Goal: Information Seeking & Learning: Learn about a topic

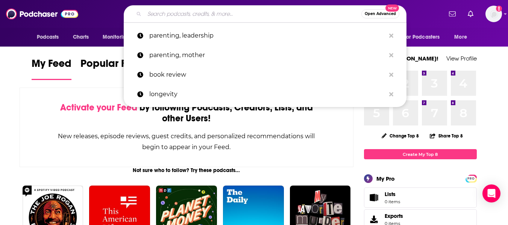
click at [177, 17] on input "Search podcasts, credits, & more..." at bounding box center [253, 14] width 217 height 12
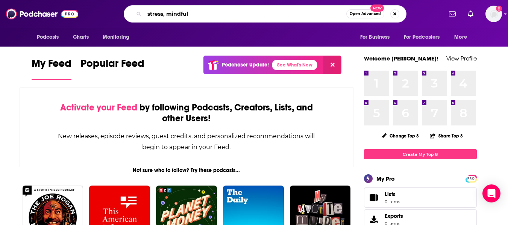
type input "stress, mindful"
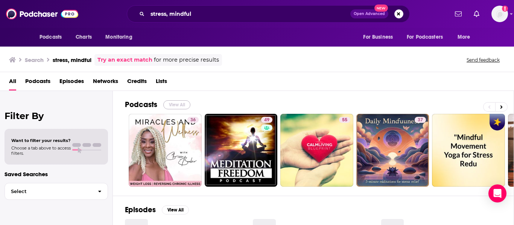
click at [174, 104] on button "View All" at bounding box center [176, 104] width 27 height 9
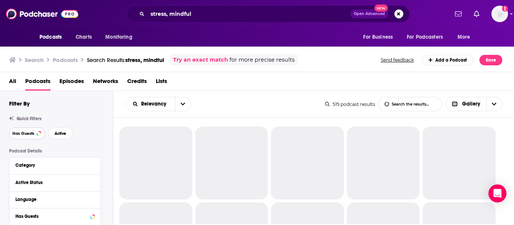
click at [18, 134] on span "Has Guests" at bounding box center [23, 134] width 22 height 4
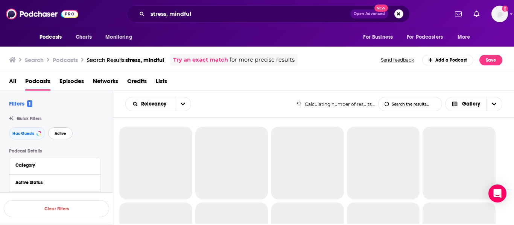
click at [60, 135] on span "Active" at bounding box center [61, 134] width 12 height 4
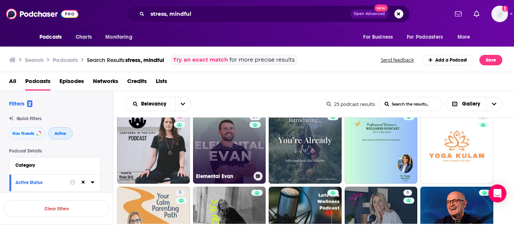
scroll to position [167, 0]
click at [230, 157] on link "29 Elemental Evan" at bounding box center [229, 148] width 73 height 73
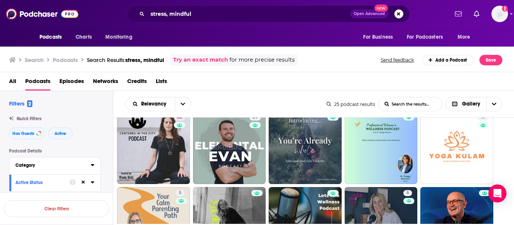
click at [63, 164] on div "Category" at bounding box center [50, 165] width 70 height 5
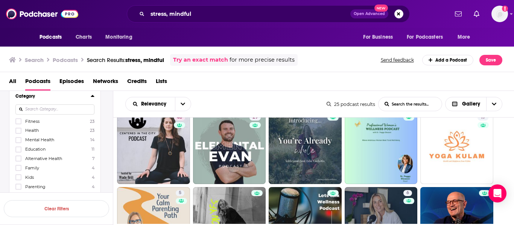
scroll to position [71, 0]
click at [20, 139] on icon at bounding box center [18, 138] width 5 height 5
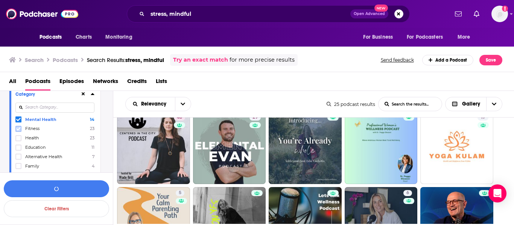
click at [18, 129] on icon at bounding box center [18, 129] width 5 height 5
click at [17, 119] on icon at bounding box center [18, 119] width 5 height 3
click at [20, 138] on icon at bounding box center [18, 138] width 5 height 3
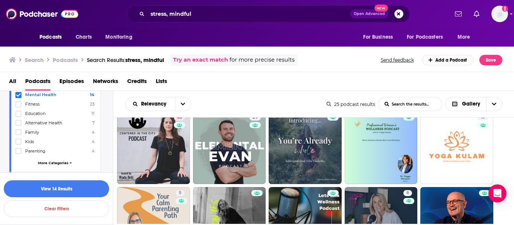
scroll to position [105, 0]
click at [19, 122] on icon at bounding box center [18, 122] width 5 height 5
click at [58, 163] on span "More Categories" at bounding box center [53, 163] width 30 height 4
click at [20, 125] on icon at bounding box center [18, 125] width 5 height 5
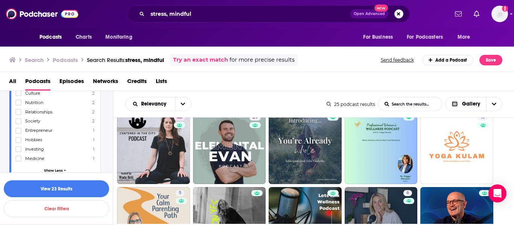
scroll to position [246, 0]
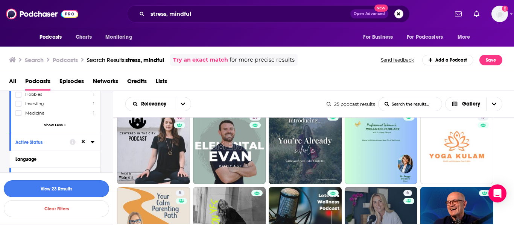
click at [64, 191] on button "View 23 Results" at bounding box center [56, 189] width 105 height 17
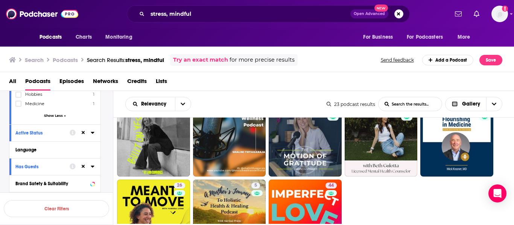
scroll to position [244, 0]
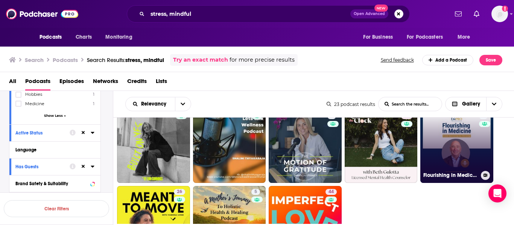
click at [458, 149] on link "2 Flourishing in Medicine: From Surviving to Thriving" at bounding box center [456, 146] width 73 height 73
click at [460, 141] on link "2 Flourishing in Medicine: From Surviving to Thriving" at bounding box center [456, 146] width 73 height 73
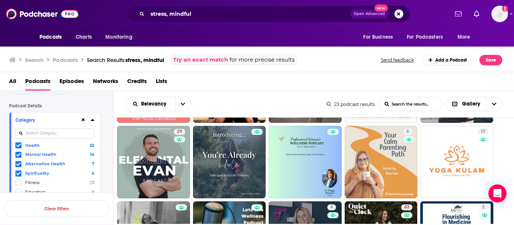
scroll to position [0, 0]
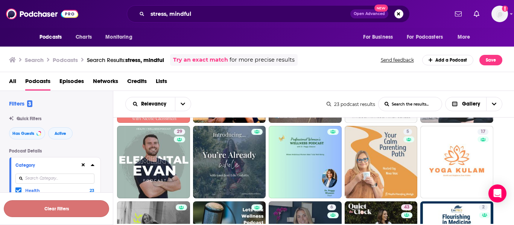
click at [48, 210] on button "Clear Filters" at bounding box center [56, 209] width 105 height 17
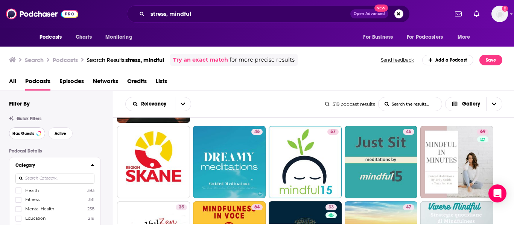
click at [19, 135] on span "Has Guests" at bounding box center [23, 134] width 22 height 4
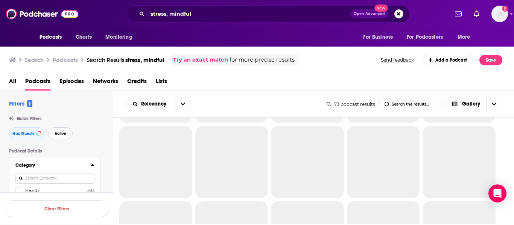
click at [56, 134] on span "Active" at bounding box center [61, 134] width 12 height 4
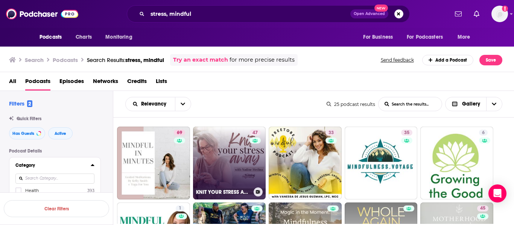
click at [209, 137] on link "47 KNIT YOUR STRESS AWAY | Knitting for beginners, Knitting to relieve stress, …" at bounding box center [229, 163] width 73 height 73
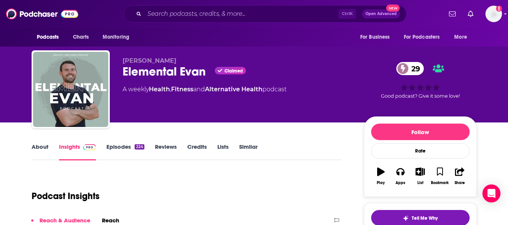
click at [40, 151] on link "About" at bounding box center [40, 151] width 17 height 17
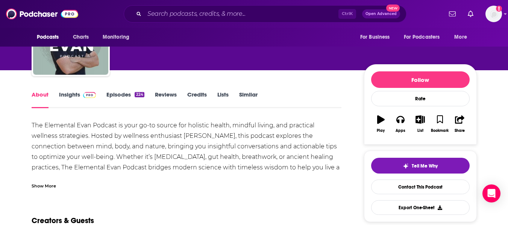
scroll to position [53, 0]
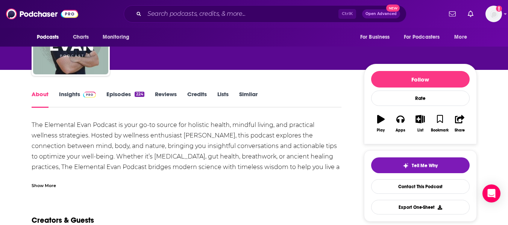
click at [49, 182] on div "Show More" at bounding box center [44, 185] width 24 height 7
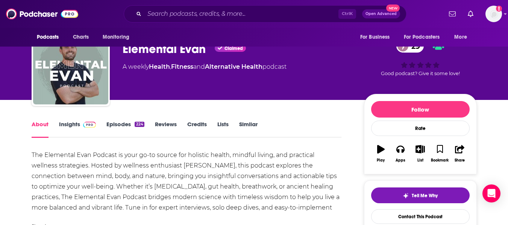
scroll to position [0, 0]
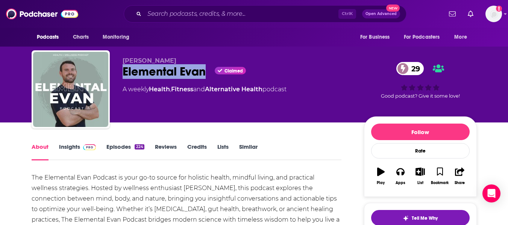
drag, startPoint x: 124, startPoint y: 76, endPoint x: 203, endPoint y: 78, distance: 79.1
click at [203, 78] on div "Elemental Evan Claimed 29" at bounding box center [238, 71] width 230 height 15
copy h1 "Elemental Evan"
click at [71, 149] on link "Insights" at bounding box center [77, 151] width 37 height 17
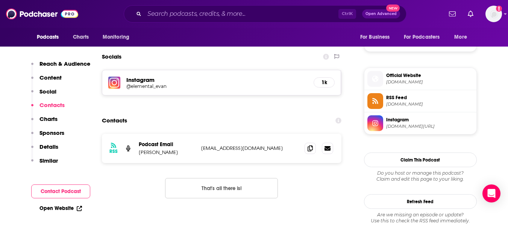
scroll to position [511, 0]
drag, startPoint x: 139, startPoint y: 152, endPoint x: 169, endPoint y: 155, distance: 29.9
click at [169, 155] on p "Evan Roberts" at bounding box center [167, 152] width 56 height 6
copy p "Evan Roberts"
click at [312, 148] on icon at bounding box center [310, 148] width 5 height 6
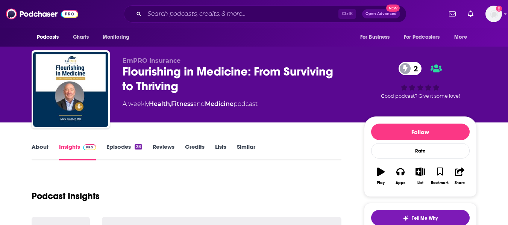
click at [35, 150] on link "About" at bounding box center [40, 151] width 17 height 17
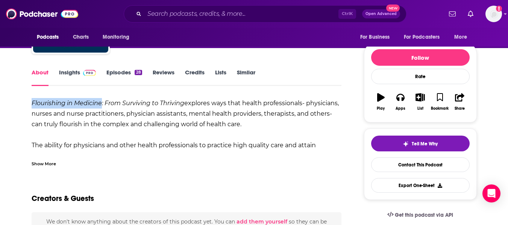
drag, startPoint x: 32, startPoint y: 103, endPoint x: 102, endPoint y: 107, distance: 70.8
click at [102, 107] on em "Flourishing in Medicine: From Surviving to Thriving" at bounding box center [108, 103] width 153 height 7
copy em "Flourishing in Medicine"
click at [50, 162] on div "Show More" at bounding box center [44, 163] width 24 height 7
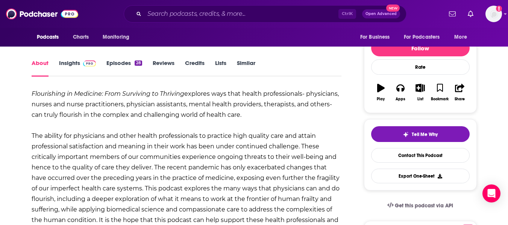
scroll to position [74, 0]
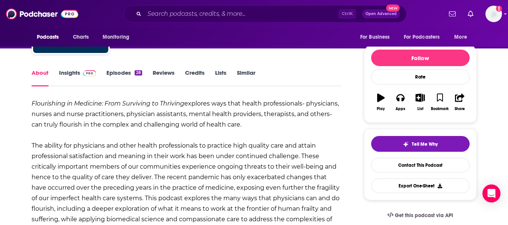
click at [64, 73] on link "Insights" at bounding box center [77, 77] width 37 height 17
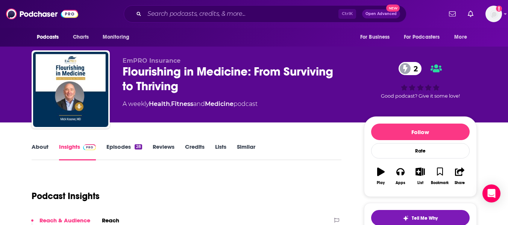
click at [0, 105] on div "EmPRO Insurance Flourishing in Medicine: From Surviving to Thriving 2 A weekly …" at bounding box center [254, 61] width 508 height 123
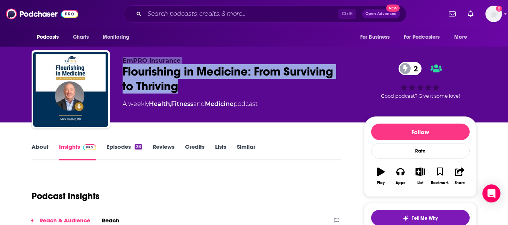
drag, startPoint x: 123, startPoint y: 58, endPoint x: 192, endPoint y: 96, distance: 78.2
click at [192, 96] on div "EmPRO Insurance Flourishing in Medicine: From Surviving to Thriving 2 A weekly …" at bounding box center [238, 87] width 230 height 60
copy div "EmPRO Insurance Flourishing in Medicine: From Surviving to Thriving"
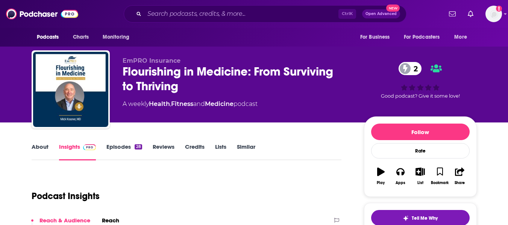
click at [128, 151] on link "Episodes 28" at bounding box center [124, 151] width 35 height 17
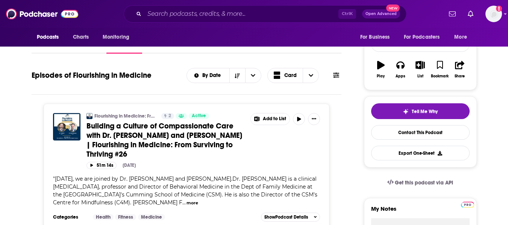
scroll to position [209, 0]
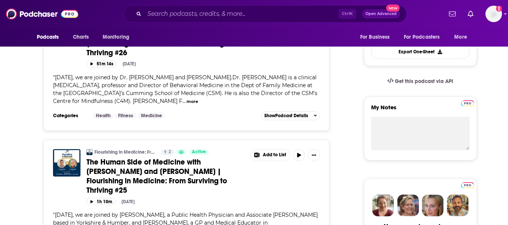
click at [187, 101] on button "more" at bounding box center [193, 102] width 12 height 6
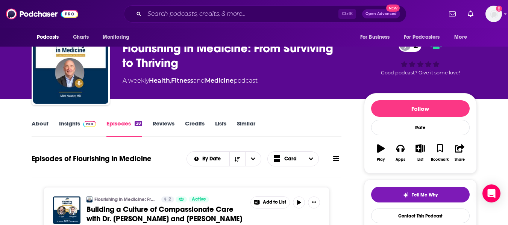
scroll to position [0, 0]
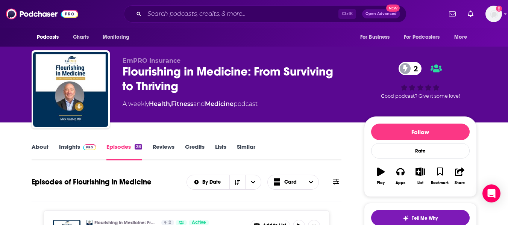
click at [247, 150] on link "Similar" at bounding box center [246, 151] width 18 height 17
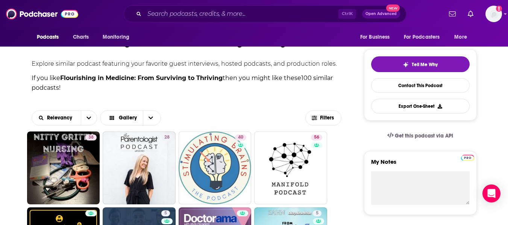
scroll to position [154, 0]
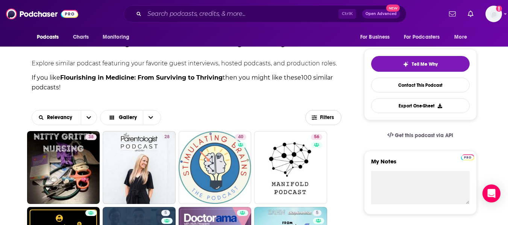
click at [328, 118] on span "Filters" at bounding box center [327, 117] width 15 height 5
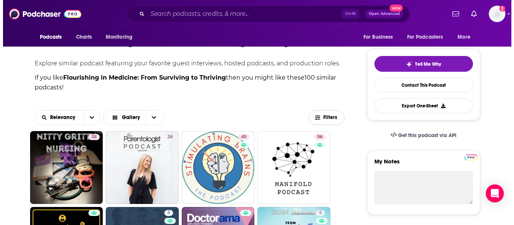
scroll to position [0, 0]
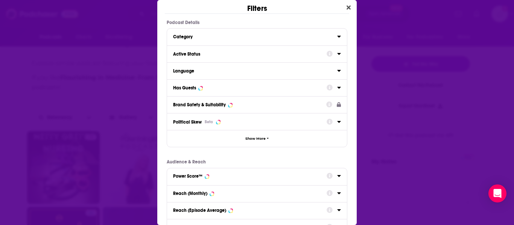
click at [269, 53] on div "Active Status" at bounding box center [247, 54] width 149 height 5
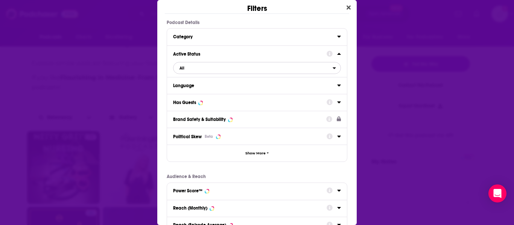
click at [256, 70] on span "All" at bounding box center [253, 68] width 159 height 10
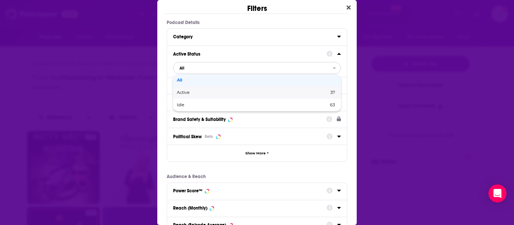
click at [239, 93] on span "Active" at bounding box center [218, 93] width 82 height 4
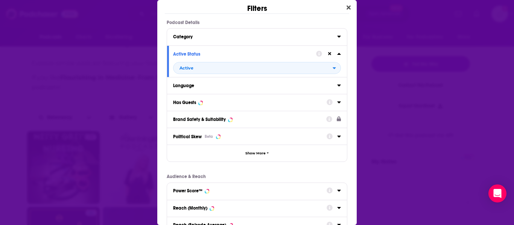
click at [237, 107] on button "Has Guests" at bounding box center [250, 101] width 154 height 9
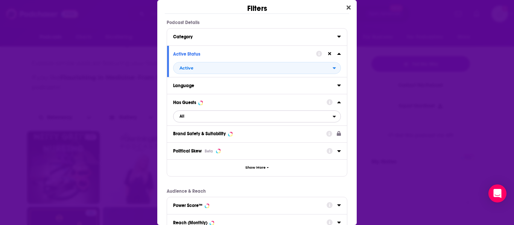
click at [232, 117] on span "All" at bounding box center [253, 117] width 159 height 10
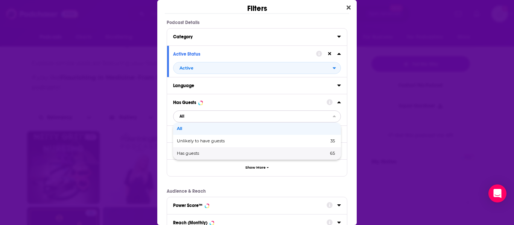
click at [214, 153] on span "Has guests" at bounding box center [220, 154] width 87 height 4
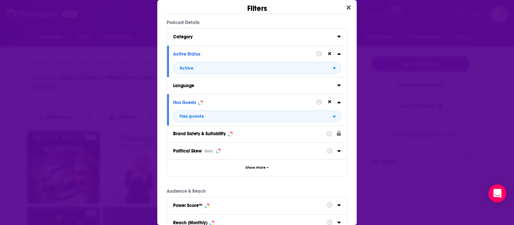
click at [345, 139] on div "Podcast Details Category Active Status Active Language Has Guests Has guests Br…" at bounding box center [256, 168] width 199 height 297
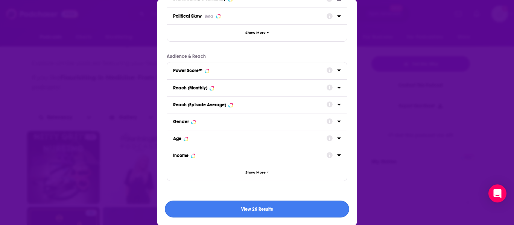
click at [278, 210] on button "View 26 Results" at bounding box center [257, 209] width 184 height 17
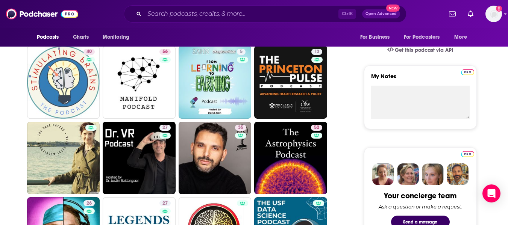
scroll to position [240, 0]
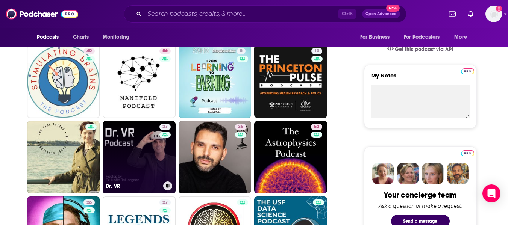
click at [118, 144] on link "27 Dr. VR" at bounding box center [139, 157] width 73 height 73
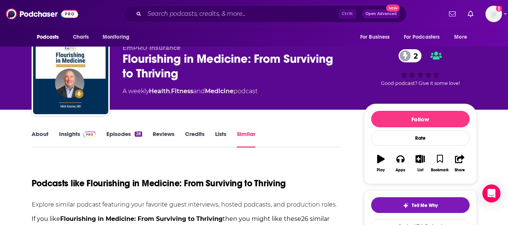
scroll to position [0, 0]
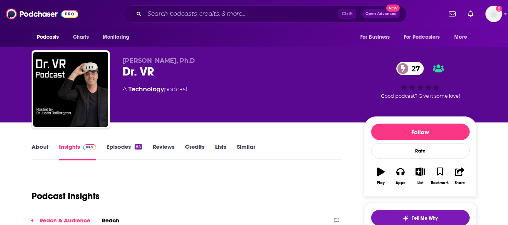
click at [37, 149] on link "About" at bounding box center [40, 151] width 17 height 17
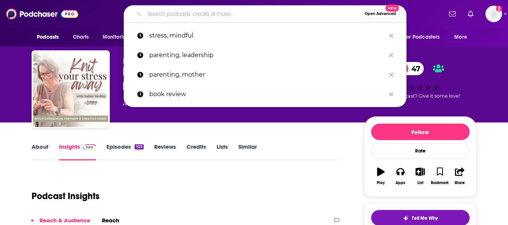
click at [169, 11] on input "Search podcasts, credits, & more..." at bounding box center [253, 14] width 217 height 12
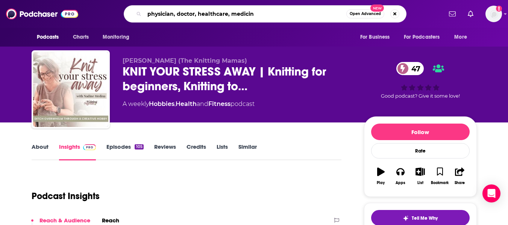
type input "physician, doctor, healthcare, medicine"
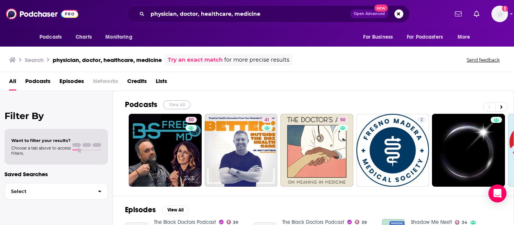
click at [170, 105] on button "View All" at bounding box center [176, 104] width 27 height 9
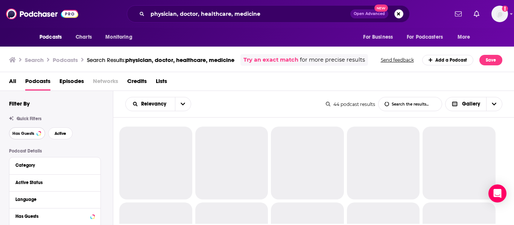
click at [30, 138] on button "Has Guests" at bounding box center [27, 134] width 36 height 12
click at [53, 135] on button "Active" at bounding box center [60, 134] width 24 height 12
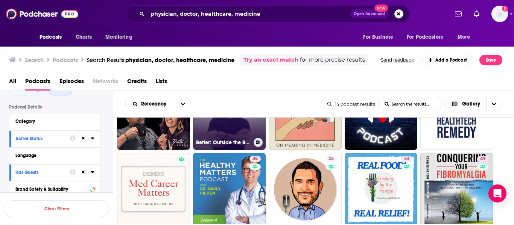
scroll to position [57, 0]
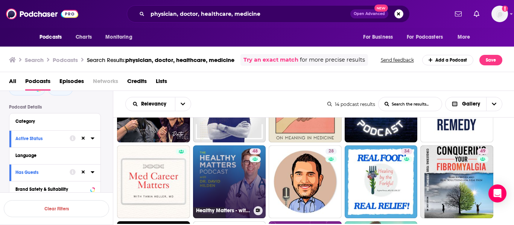
click at [222, 169] on link "48 Healthy Matters - with Dr. David Hilden" at bounding box center [229, 182] width 73 height 73
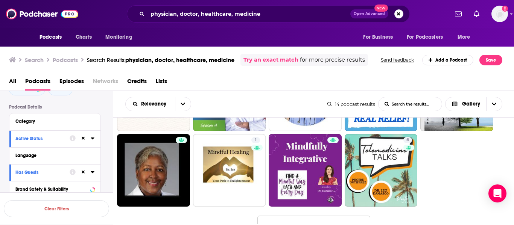
scroll to position [145, 0]
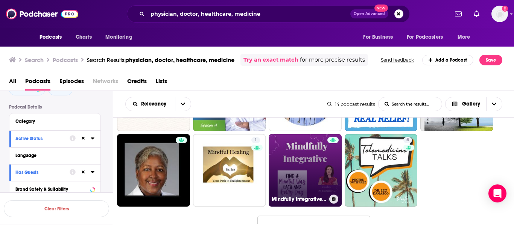
click at [288, 164] on link "Mindfully Integrative Show" at bounding box center [305, 170] width 73 height 73
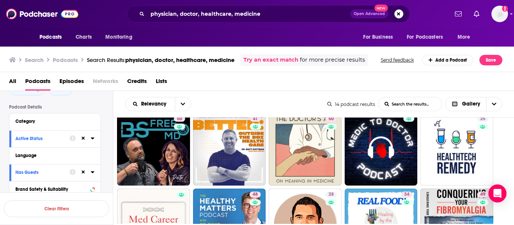
scroll to position [0, 0]
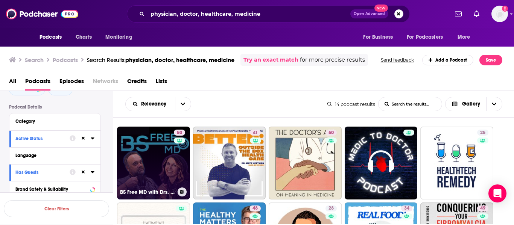
click at [157, 167] on link "50 BS Free MD with Drs. May and Tim Hindmarsh - Medicine, Life, Family, Physici…" at bounding box center [153, 163] width 73 height 73
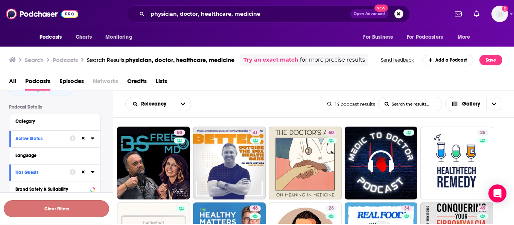
click at [57, 210] on button "Clear Filters" at bounding box center [56, 209] width 105 height 17
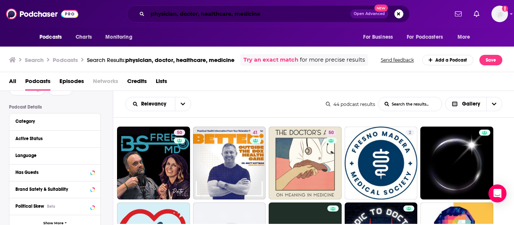
click at [250, 16] on input "physician, doctor, healthcare, medicine" at bounding box center [249, 14] width 203 height 12
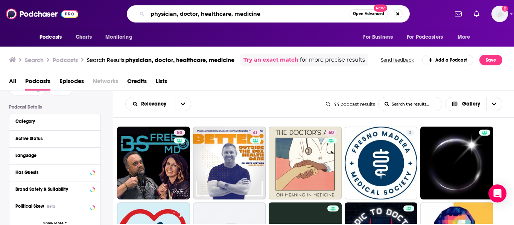
click at [250, 16] on input "physician, doctor, healthcare, medicine" at bounding box center [249, 14] width 202 height 12
type input "physician, doctor"
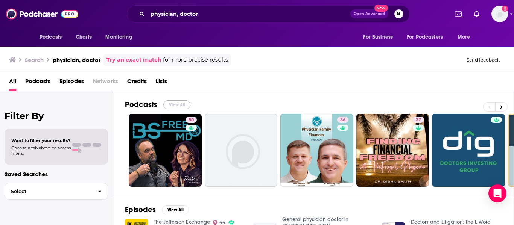
click at [183, 104] on button "View All" at bounding box center [176, 104] width 27 height 9
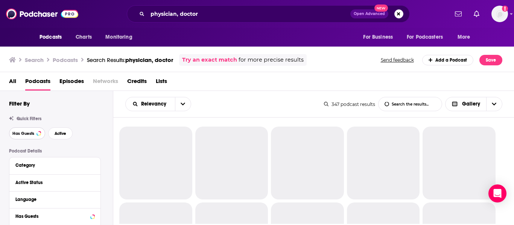
click at [30, 133] on span "Has Guests" at bounding box center [23, 134] width 22 height 4
click at [55, 132] on span "Active" at bounding box center [61, 134] width 12 height 4
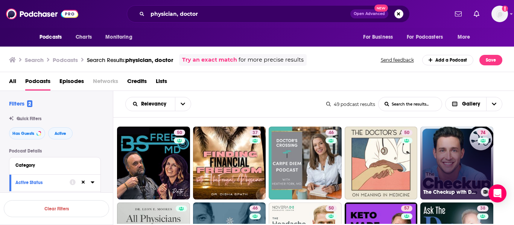
click at [432, 149] on link "74 The Checkup with Doctor Mike" at bounding box center [456, 163] width 73 height 73
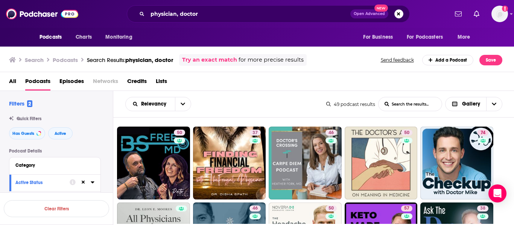
scroll to position [64, 0]
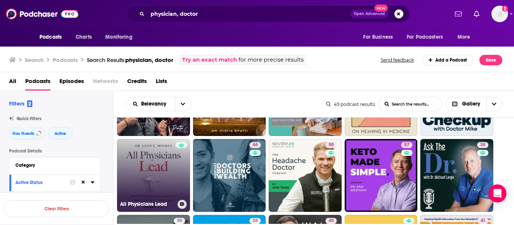
click at [158, 167] on link "All Physicians Lead" at bounding box center [153, 175] width 73 height 73
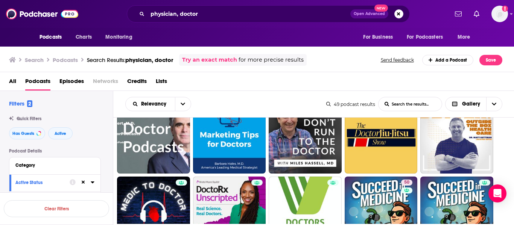
scroll to position [206, 0]
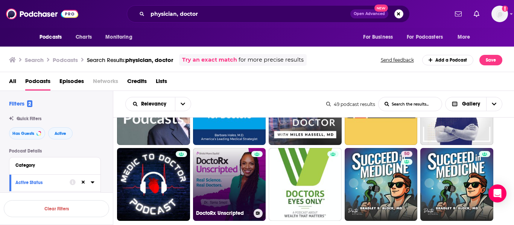
click at [237, 161] on link "DoctoRx Unscripted" at bounding box center [229, 184] width 73 height 73
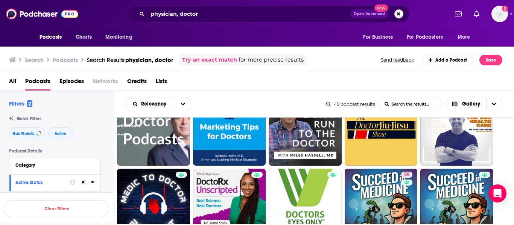
scroll to position [184, 0]
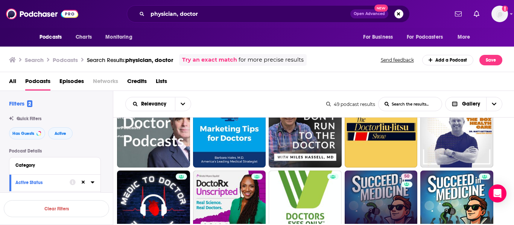
click at [385, 178] on link "50 Succeed in Medicine" at bounding box center [381, 207] width 73 height 73
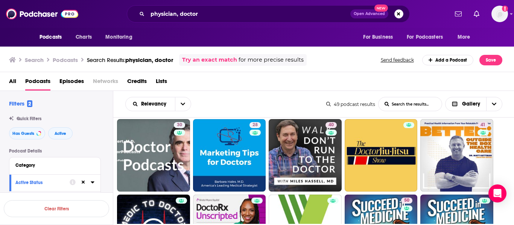
scroll to position [159, 0]
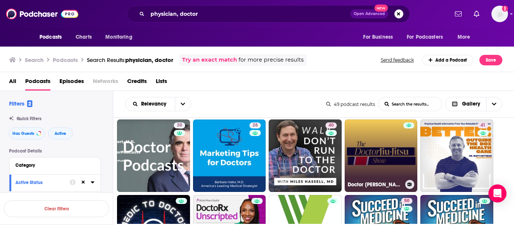
click at [359, 140] on link "Doctor Jiu Jitsu Show" at bounding box center [381, 156] width 73 height 73
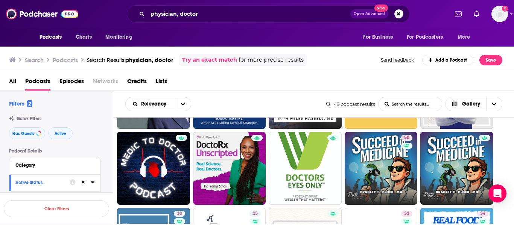
scroll to position [292, 0]
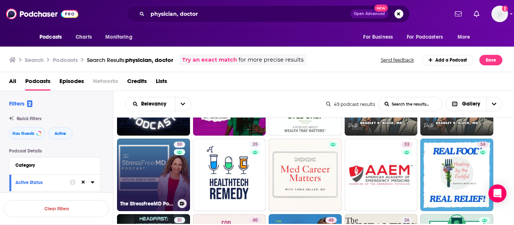
click at [146, 172] on link "30 The StressFreeMD Podcast" at bounding box center [153, 175] width 73 height 73
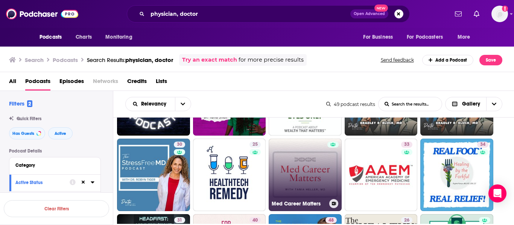
click at [291, 170] on link "Med Career Matters" at bounding box center [305, 175] width 73 height 73
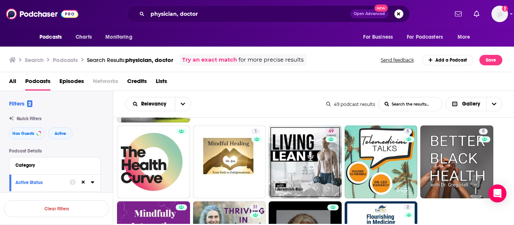
scroll to position [601, 0]
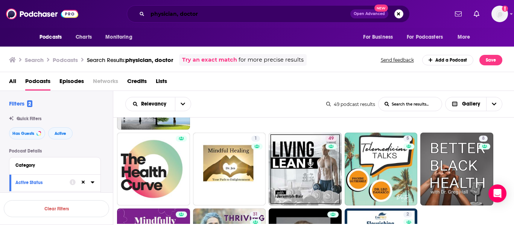
click at [228, 13] on input "physician, doctor" at bounding box center [249, 14] width 203 height 12
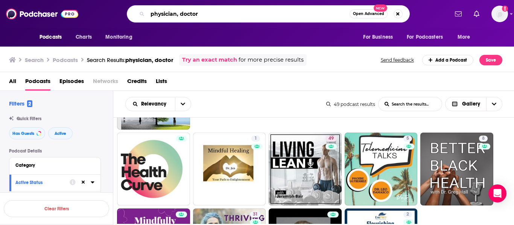
click at [228, 13] on input "physician, doctor" at bounding box center [249, 14] width 202 height 12
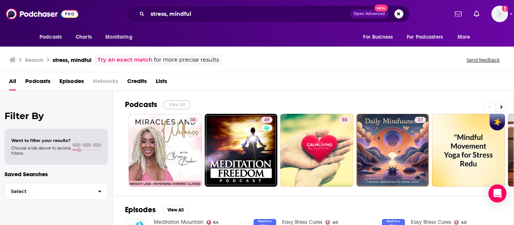
click at [183, 105] on button "View All" at bounding box center [176, 104] width 27 height 9
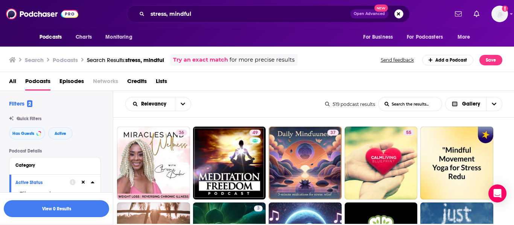
click at [107, 117] on div "Quick Filters" at bounding box center [61, 118] width 104 height 5
click at [82, 181] on icon at bounding box center [83, 182] width 3 height 3
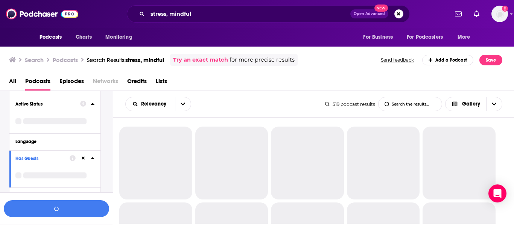
scroll to position [80, 0]
click at [84, 157] on div "Has Guests" at bounding box center [54, 168] width 91 height 38
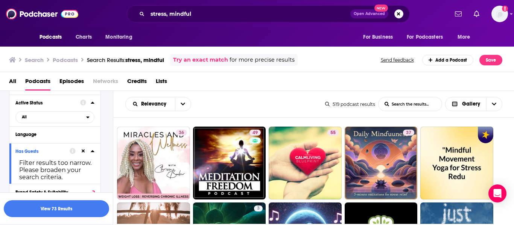
click at [83, 150] on icon at bounding box center [83, 151] width 3 height 5
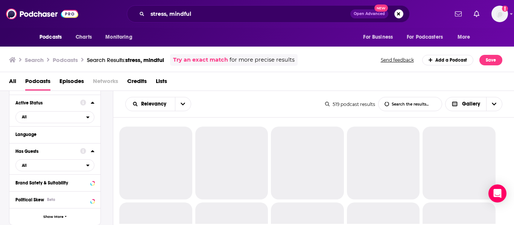
scroll to position [0, 0]
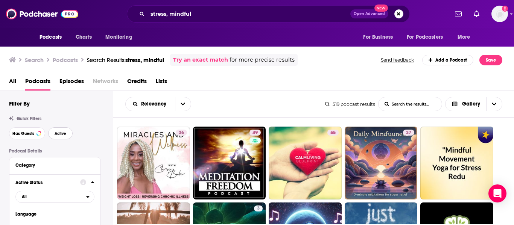
click at [66, 135] on span "Active" at bounding box center [61, 134] width 12 height 4
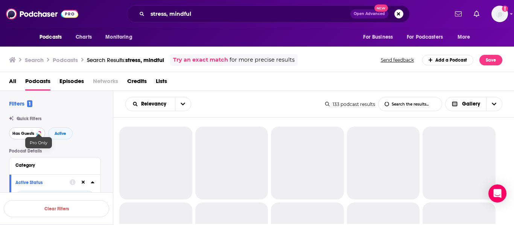
click at [39, 132] on div at bounding box center [38, 133] width 3 height 3
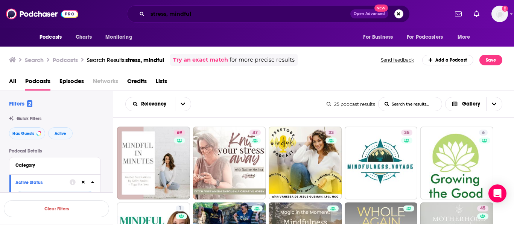
click at [172, 15] on input "stress, mindful" at bounding box center [249, 14] width 203 height 12
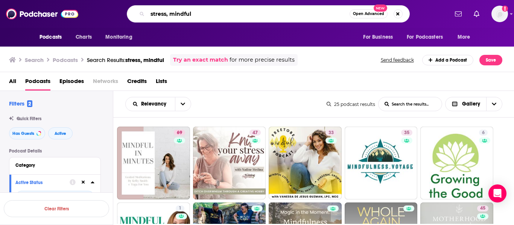
click at [172, 15] on input "stress, mindful" at bounding box center [249, 14] width 202 height 12
type input "stress"
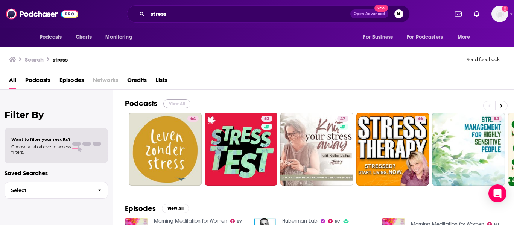
click at [179, 102] on button "View All" at bounding box center [176, 103] width 27 height 9
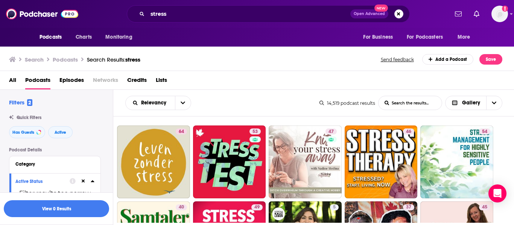
click at [83, 181] on icon at bounding box center [83, 181] width 3 height 3
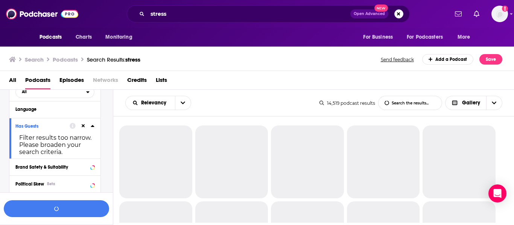
scroll to position [104, 0]
click at [83, 123] on icon at bounding box center [83, 125] width 3 height 5
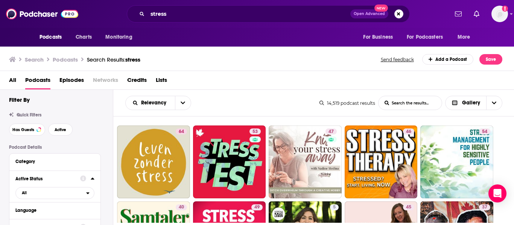
scroll to position [0, 0]
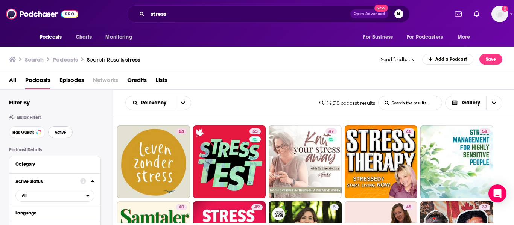
click at [65, 131] on span "Active" at bounding box center [61, 133] width 12 height 4
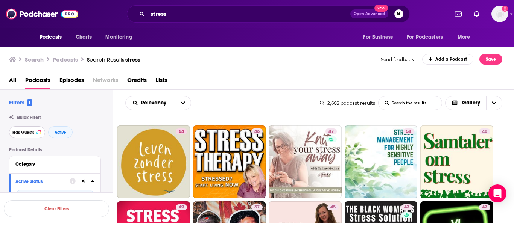
click at [37, 131] on button "Has Guests" at bounding box center [27, 132] width 36 height 12
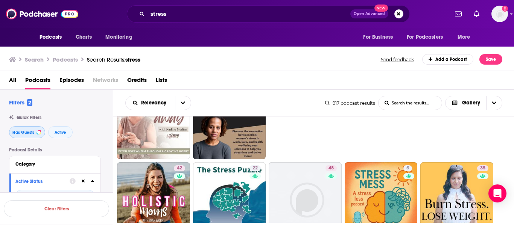
scroll to position [30, 0]
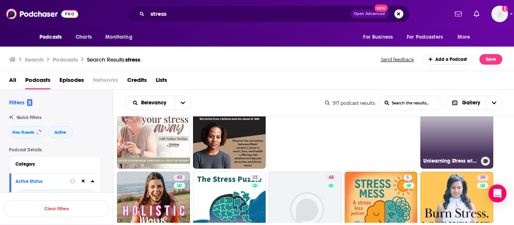
click at [453, 143] on link "30 Unlearning Stress with Mischelle" at bounding box center [456, 132] width 73 height 73
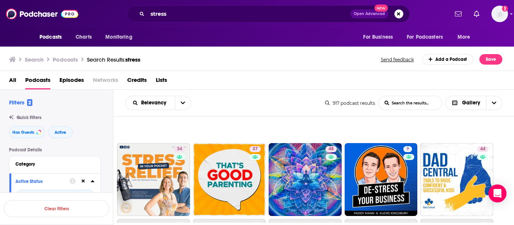
scroll to position [210, 0]
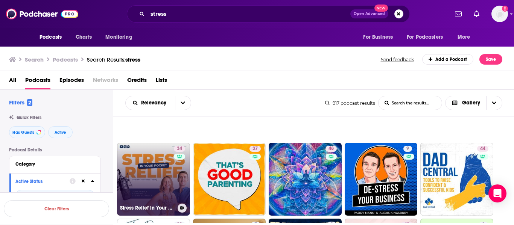
click at [163, 178] on link "34 Stress Relief in Your Pocket with The Wellness Theory" at bounding box center [153, 179] width 73 height 73
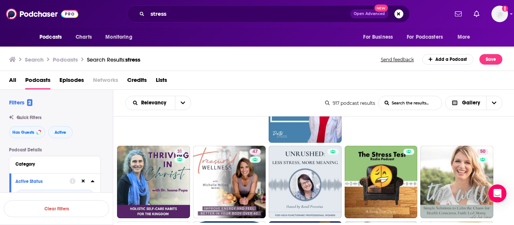
scroll to position [509, 0]
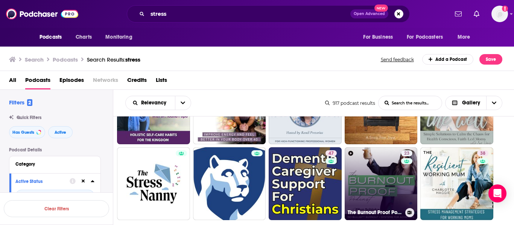
click at [364, 173] on link "23 The Burnout Proof Podcast | Stress, Self-Care, Mindset and Systems for High-…" at bounding box center [381, 184] width 73 height 73
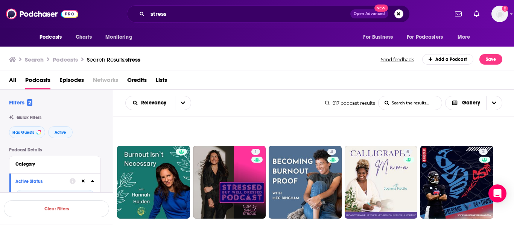
scroll to position [663, 0]
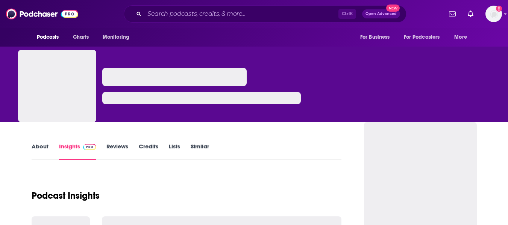
drag, startPoint x: 0, startPoint y: 0, endPoint x: 37, endPoint y: 153, distance: 157.1
click at [37, 153] on link "About" at bounding box center [40, 151] width 17 height 17
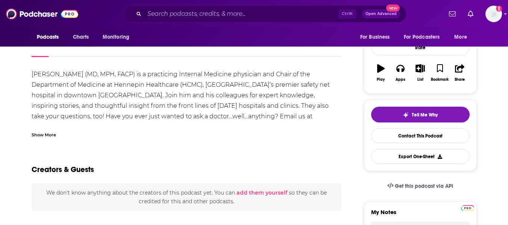
scroll to position [104, 0]
click at [43, 137] on div "Show More" at bounding box center [44, 134] width 24 height 7
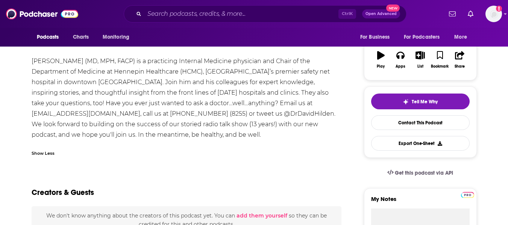
scroll to position [49, 0]
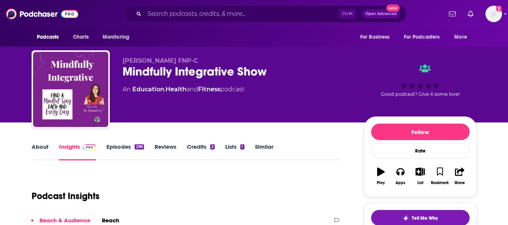
click at [36, 149] on link "About" at bounding box center [40, 151] width 17 height 17
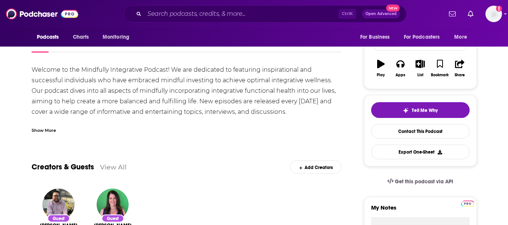
scroll to position [108, 0]
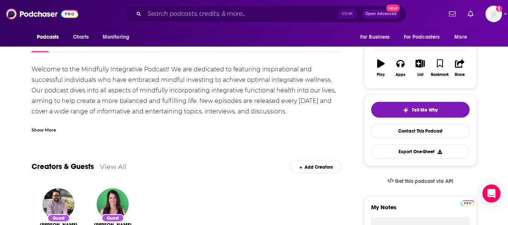
click at [47, 125] on div "Show More" at bounding box center [187, 127] width 310 height 13
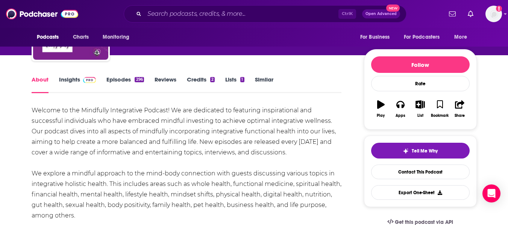
scroll to position [0, 0]
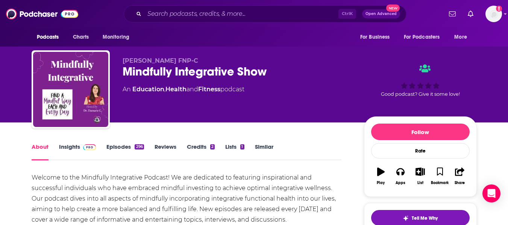
click at [140, 73] on div "Mindfully Integrative Show" at bounding box center [238, 71] width 230 height 15
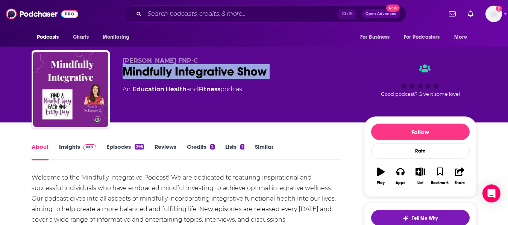
click at [140, 73] on div "Mindfully Integrative Show" at bounding box center [238, 71] width 230 height 15
drag, startPoint x: 124, startPoint y: 72, endPoint x: 234, endPoint y: 75, distance: 109.6
click at [234, 75] on div "Mindfully Integrative Show" at bounding box center [238, 71] width 230 height 15
copy h1 "Mindfully Integrative"
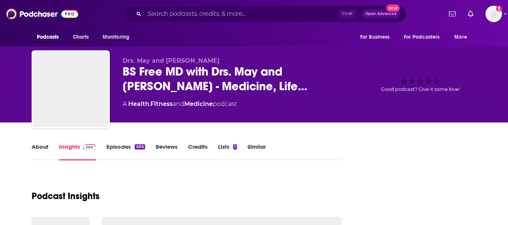
click at [39, 144] on link "About" at bounding box center [40, 151] width 17 height 17
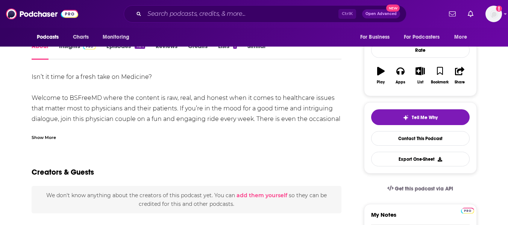
scroll to position [101, 0]
click at [49, 137] on div "Show More" at bounding box center [44, 136] width 24 height 7
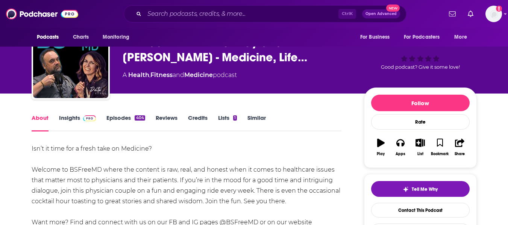
scroll to position [0, 0]
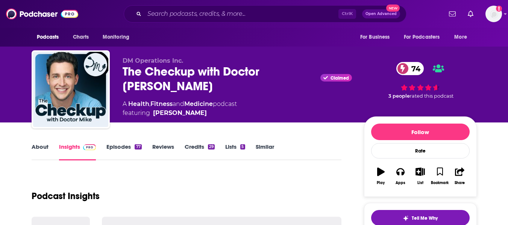
click at [37, 151] on link "About" at bounding box center [40, 151] width 17 height 17
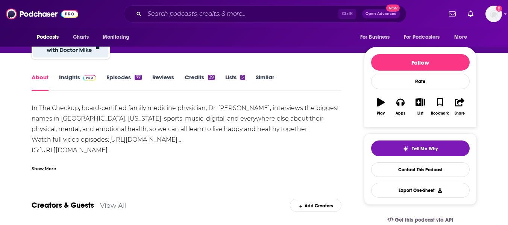
scroll to position [70, 0]
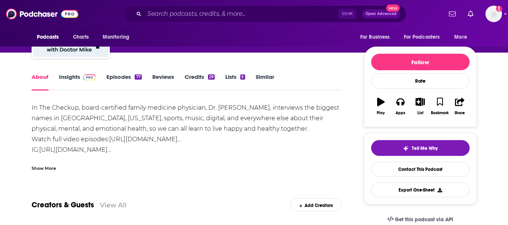
click at [42, 168] on div "Show More" at bounding box center [44, 167] width 24 height 7
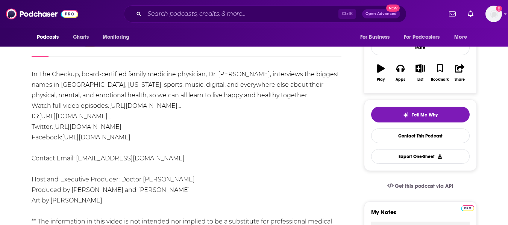
scroll to position [103, 0]
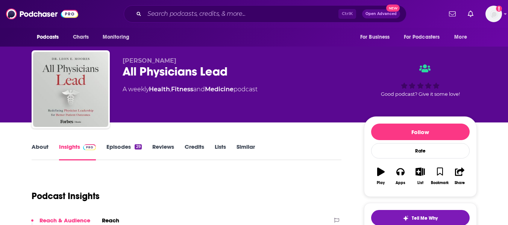
click at [34, 154] on link "About" at bounding box center [40, 151] width 17 height 17
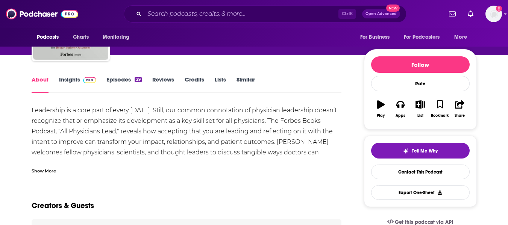
scroll to position [69, 0]
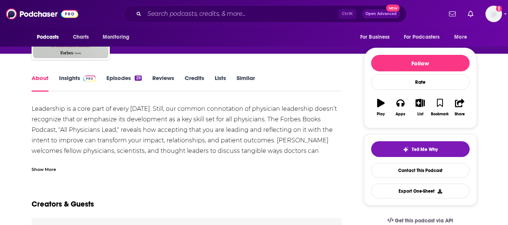
click at [43, 166] on div "Show More" at bounding box center [44, 169] width 24 height 7
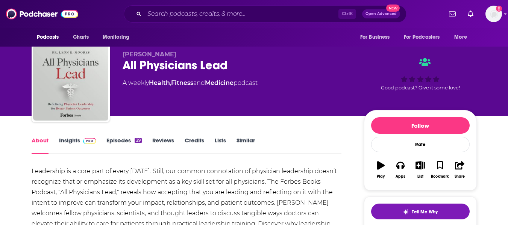
scroll to position [0, 0]
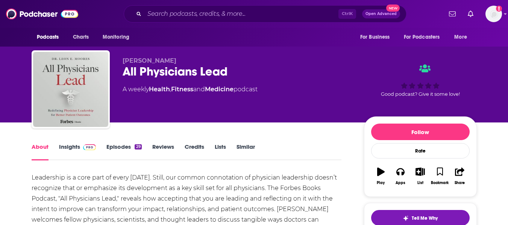
click at [134, 73] on div "All Physicians Lead" at bounding box center [238, 71] width 230 height 15
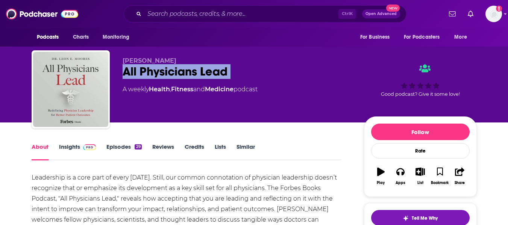
click at [134, 73] on div "All Physicians Lead" at bounding box center [238, 71] width 230 height 15
copy div "All Physicians Lead"
click at [65, 150] on link "Insights" at bounding box center [77, 151] width 37 height 17
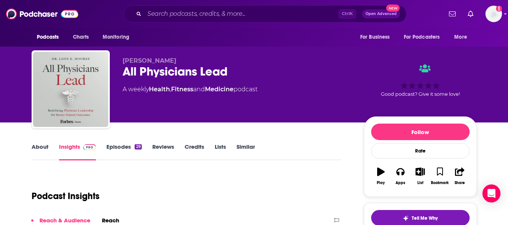
click at [125, 58] on span "Dr. Leon E. Moores" at bounding box center [150, 60] width 54 height 7
copy p "Dr. Leon E. Moores"
click at [37, 146] on link "About" at bounding box center [40, 151] width 17 height 17
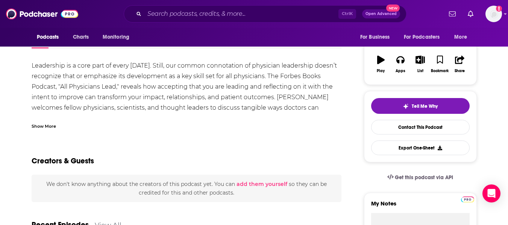
scroll to position [113, 0]
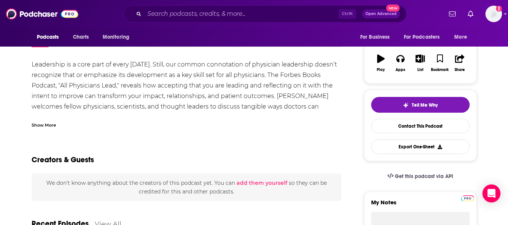
click at [46, 123] on div "Show More" at bounding box center [44, 124] width 24 height 7
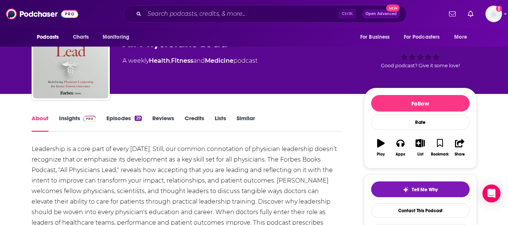
scroll to position [0, 0]
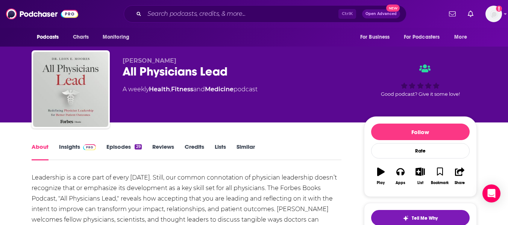
click at [70, 151] on link "Insights" at bounding box center [77, 151] width 37 height 17
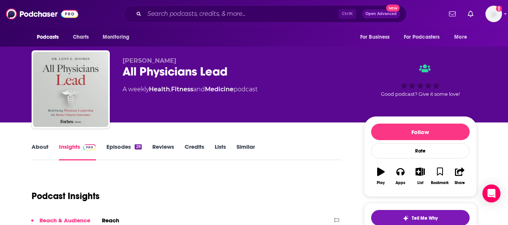
click at [145, 118] on div "Dr. Leon E. Moores All Physicians Lead A weekly Health , Fitness and Medicine p…" at bounding box center [300, 91] width 355 height 68
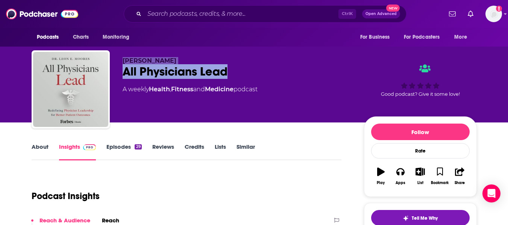
drag, startPoint x: 121, startPoint y: 60, endPoint x: 246, endPoint y: 69, distance: 125.3
click at [246, 69] on div "Dr. Leon E. Moores All Physicians Lead A weekly Health , Fitness and Medicine p…" at bounding box center [255, 90] width 446 height 81
copy div "Dr. Leon E. Moores All Physicians Lead"
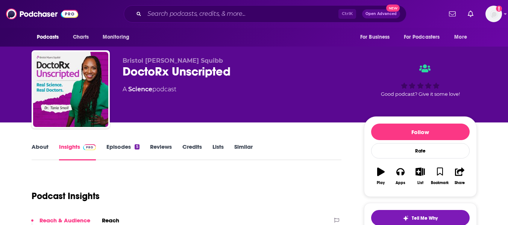
click at [44, 151] on link "About" at bounding box center [40, 151] width 17 height 17
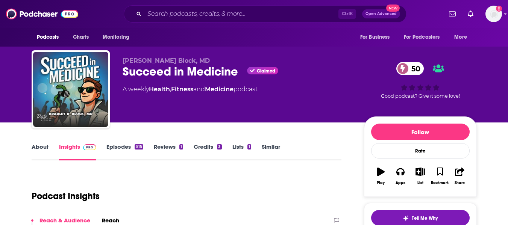
click at [36, 151] on link "About" at bounding box center [40, 151] width 17 height 17
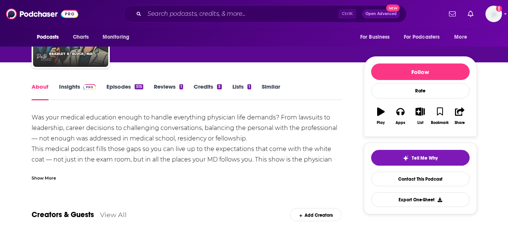
scroll to position [61, 0]
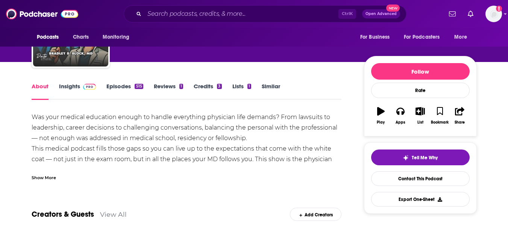
click at [50, 173] on div "Show More" at bounding box center [187, 175] width 310 height 13
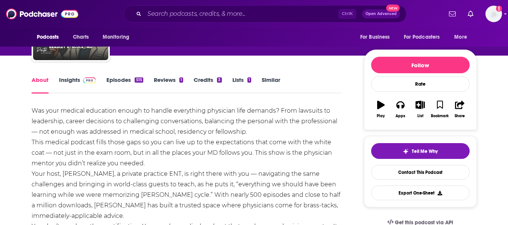
scroll to position [0, 0]
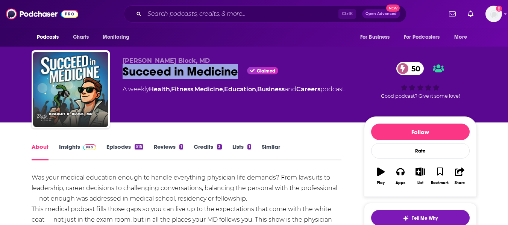
drag, startPoint x: 121, startPoint y: 71, endPoint x: 240, endPoint y: 69, distance: 119.3
click at [240, 69] on div "Bradley B. Block, MD Succeed in Medicine Claimed 50 A weekly Health , Fitness ,…" at bounding box center [255, 90] width 446 height 81
copy h1 "Succeed in Medicine"
click at [67, 148] on link "Insights" at bounding box center [77, 151] width 37 height 17
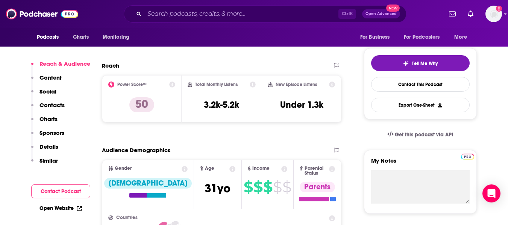
scroll to position [245, 0]
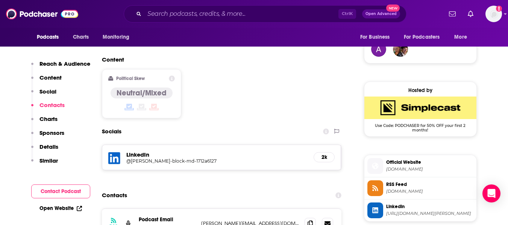
scroll to position [615, 0]
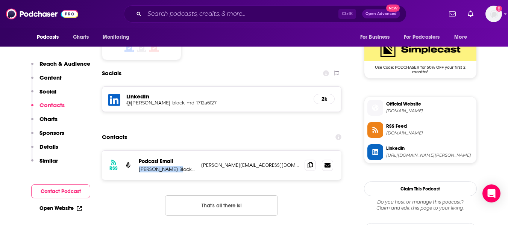
drag, startPoint x: 139, startPoint y: 140, endPoint x: 174, endPoint y: 140, distance: 35.0
click at [174, 166] on p "Bradley B. Block, MD" at bounding box center [167, 169] width 56 height 6
copy p "Bradley B. Block"
click at [311, 162] on icon at bounding box center [310, 165] width 5 height 6
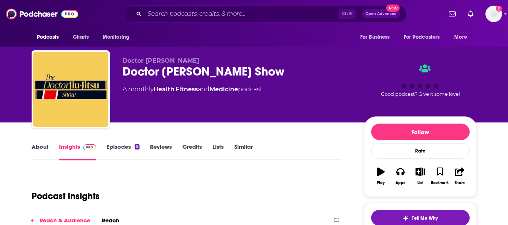
click at [37, 152] on link "About" at bounding box center [40, 151] width 17 height 17
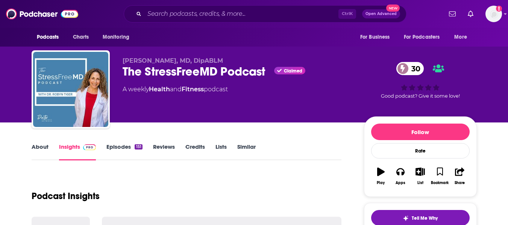
click at [38, 149] on link "About" at bounding box center [40, 151] width 17 height 17
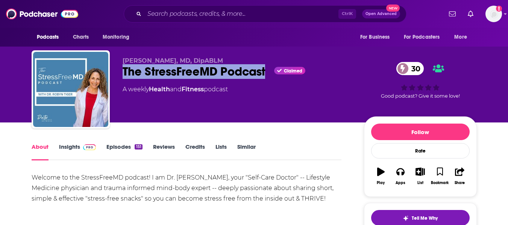
drag, startPoint x: 121, startPoint y: 74, endPoint x: 266, endPoint y: 71, distance: 144.5
click at [266, 71] on div "[PERSON_NAME], MD, DipABLM The StressFreeMD Podcast Claimed 30 A weekly Health …" at bounding box center [255, 90] width 446 height 81
copy h1 "The StressFreeMD Podcast"
click at [66, 151] on link "Insights" at bounding box center [77, 151] width 37 height 17
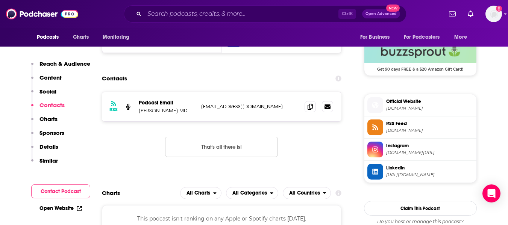
scroll to position [554, 0]
click at [51, 210] on link "Open Website" at bounding box center [61, 208] width 43 height 6
drag, startPoint x: 139, startPoint y: 112, endPoint x: 166, endPoint y: 111, distance: 27.1
click at [166, 111] on p "Robyn Tiger MD" at bounding box center [167, 110] width 56 height 6
copy p "Robyn Tiger"
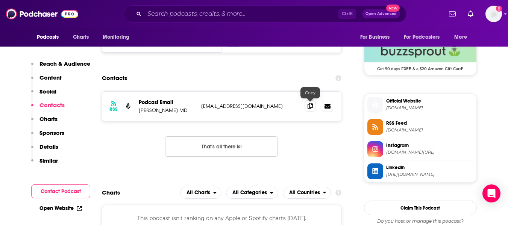
click at [314, 110] on span at bounding box center [310, 105] width 11 height 11
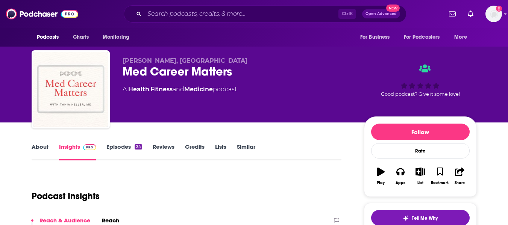
click at [37, 148] on link "About" at bounding box center [40, 151] width 17 height 17
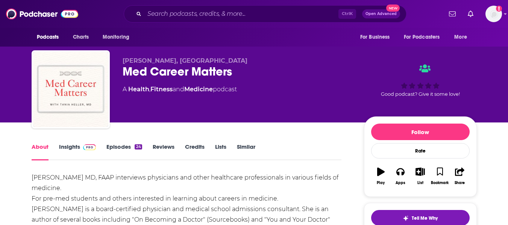
click at [146, 72] on div "Med Career Matters" at bounding box center [238, 71] width 230 height 15
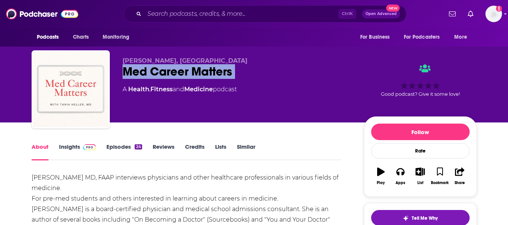
click at [146, 72] on div "Med Career Matters" at bounding box center [238, 71] width 230 height 15
copy div "Med Career Matters"
click at [72, 147] on link "Insights" at bounding box center [77, 151] width 37 height 17
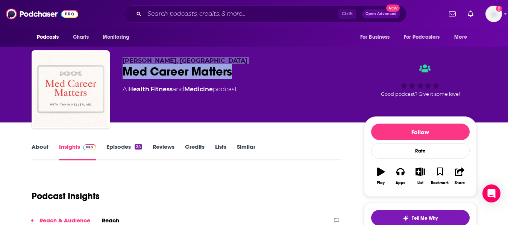
drag, startPoint x: 122, startPoint y: 59, endPoint x: 262, endPoint y: 78, distance: 141.2
click at [262, 78] on div "Tania Heller, MD Med Career Matters A Health , Fitness and Medicine podcast Goo…" at bounding box center [255, 90] width 446 height 81
copy div "Tania Heller, MD Med Career Matters"
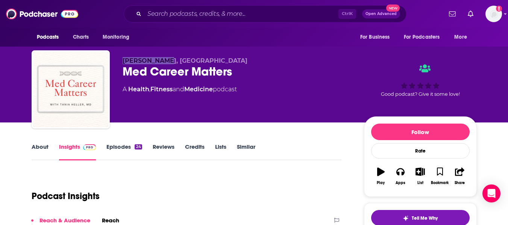
drag, startPoint x: 123, startPoint y: 58, endPoint x: 159, endPoint y: 60, distance: 35.8
click at [159, 60] on span "Tania Heller, MD" at bounding box center [185, 60] width 125 height 7
copy span "Tania Heller"
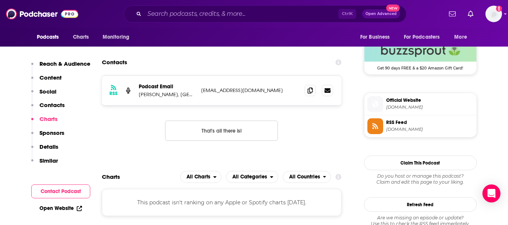
scroll to position [554, 0]
click at [312, 92] on icon at bounding box center [310, 91] width 5 height 6
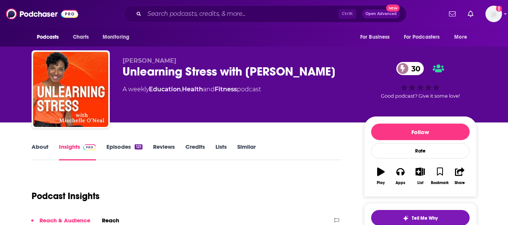
click at [38, 151] on link "About" at bounding box center [40, 151] width 17 height 17
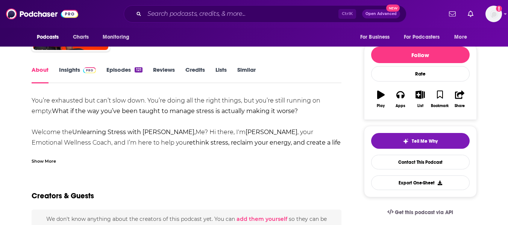
scroll to position [89, 0]
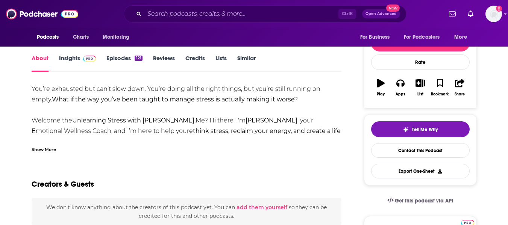
click at [37, 147] on div "Show More" at bounding box center [44, 149] width 24 height 7
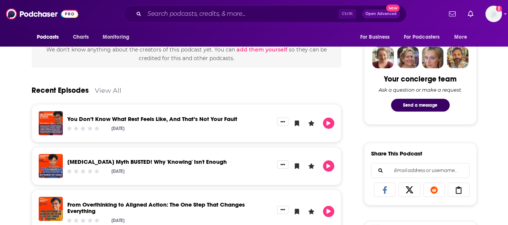
scroll to position [357, 0]
click at [111, 90] on link "View All" at bounding box center [108, 90] width 27 height 8
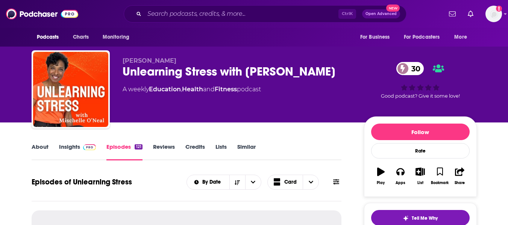
click at [0, 119] on div "Mischelle O'Neal Unlearning Stress with Mischelle 30 A weekly Education , Healt…" at bounding box center [254, 61] width 508 height 123
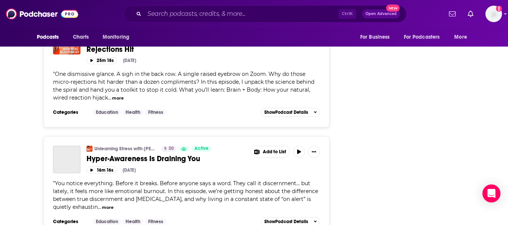
scroll to position [1493, 0]
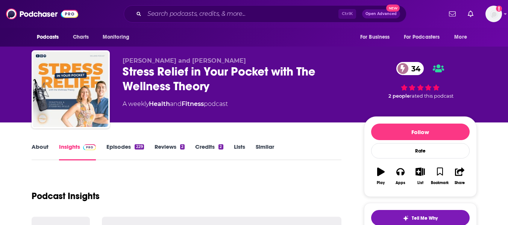
click at [32, 149] on link "About" at bounding box center [40, 151] width 17 height 17
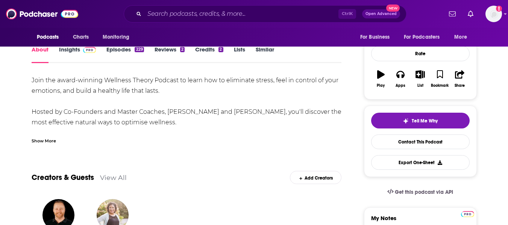
scroll to position [98, 0]
click at [44, 140] on div "Show More" at bounding box center [44, 140] width 24 height 7
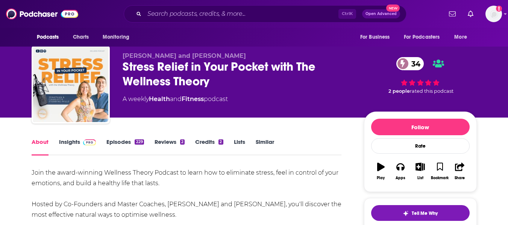
scroll to position [0, 0]
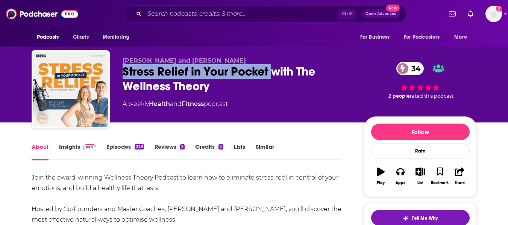
drag, startPoint x: 121, startPoint y: 75, endPoint x: 271, endPoint y: 69, distance: 149.9
click at [271, 69] on div "[PERSON_NAME] and [PERSON_NAME] Relief in Your Pocket with The Wellness Theory …" at bounding box center [255, 90] width 446 height 81
copy h1 "Stress Relief in Your Pocket"
click at [65, 157] on link "Insights" at bounding box center [77, 151] width 37 height 17
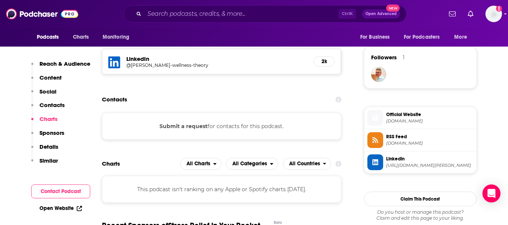
scroll to position [531, 0]
click at [65, 206] on link "Open Website" at bounding box center [61, 208] width 43 height 6
click at [160, 64] on h5 "@jonathan-mills-wellness-theory" at bounding box center [186, 66] width 120 height 6
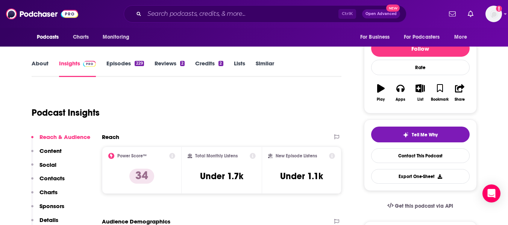
scroll to position [0, 0]
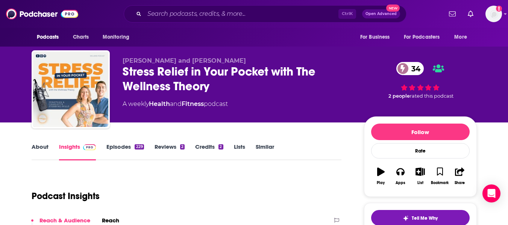
click at [136, 61] on span "Charlotte and Jonathan" at bounding box center [184, 60] width 123 height 7
copy span "Charlotte"
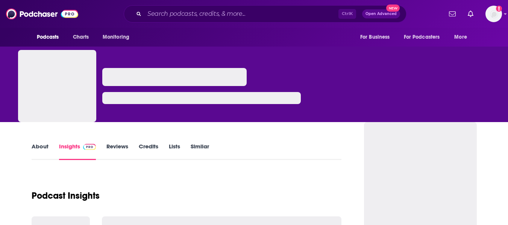
click at [35, 155] on link "About" at bounding box center [40, 151] width 17 height 17
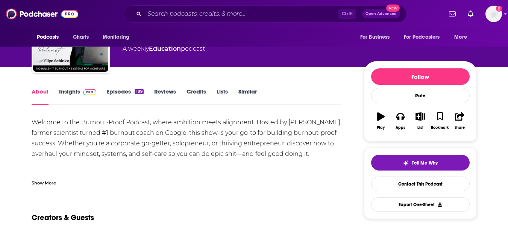
click at [41, 181] on div "Show More" at bounding box center [44, 182] width 24 height 7
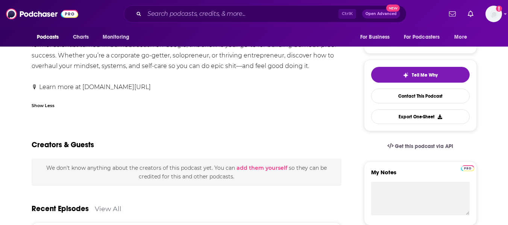
scroll to position [0, 0]
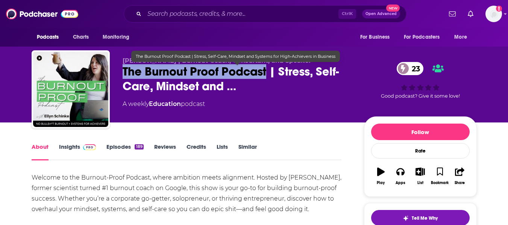
drag, startPoint x: 123, startPoint y: 71, endPoint x: 266, endPoint y: 74, distance: 143.0
click at [266, 74] on span "The Burnout Proof Podcast | Stress, Self-Care, Mindset and …" at bounding box center [238, 78] width 230 height 29
copy h2 "The Burnout Proof Podcast"
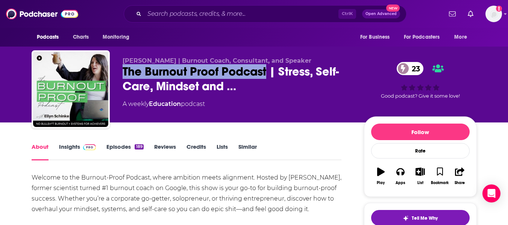
copy h2 "The Burnout Proof Podcast"
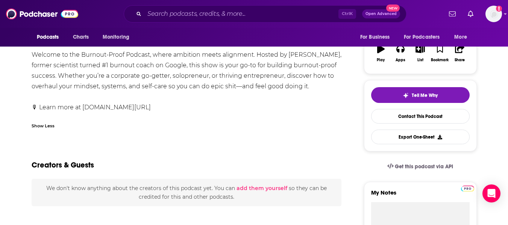
scroll to position [123, 0]
click at [93, 108] on div "Welcome to the Burnout-Proof Podcast, where ambition meets alignment. Hosted by…" at bounding box center [187, 80] width 310 height 63
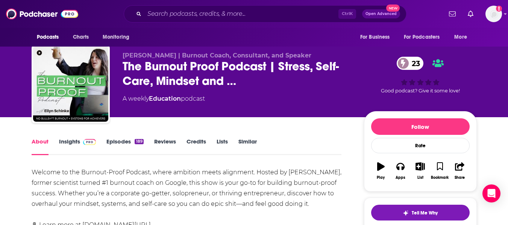
scroll to position [5, 0]
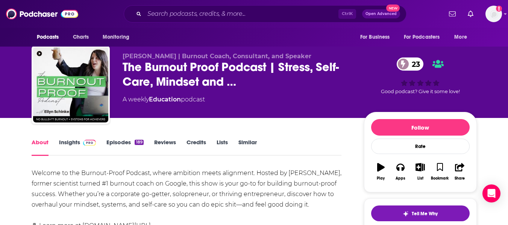
click at [65, 146] on link "Insights" at bounding box center [77, 147] width 37 height 17
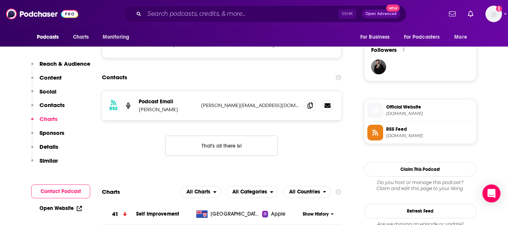
scroll to position [540, 0]
drag, startPoint x: 139, startPoint y: 108, endPoint x: 167, endPoint y: 110, distance: 28.7
click at [167, 110] on p "[PERSON_NAME]" at bounding box center [167, 109] width 56 height 6
copy p "[PERSON_NAME]"
click at [310, 105] on icon at bounding box center [310, 105] width 5 height 6
